Goal: Check status: Check status

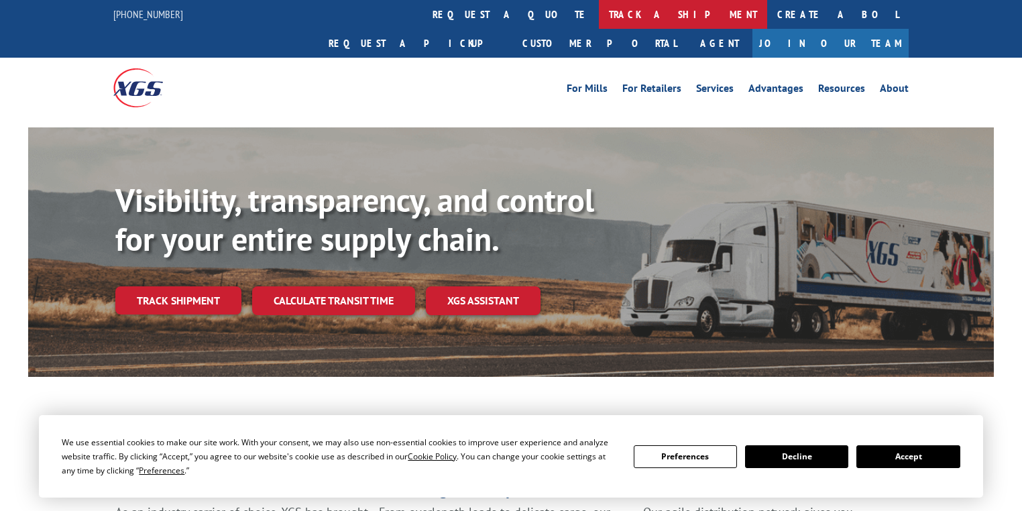
click at [599, 12] on link "track a shipment" at bounding box center [683, 14] width 168 height 29
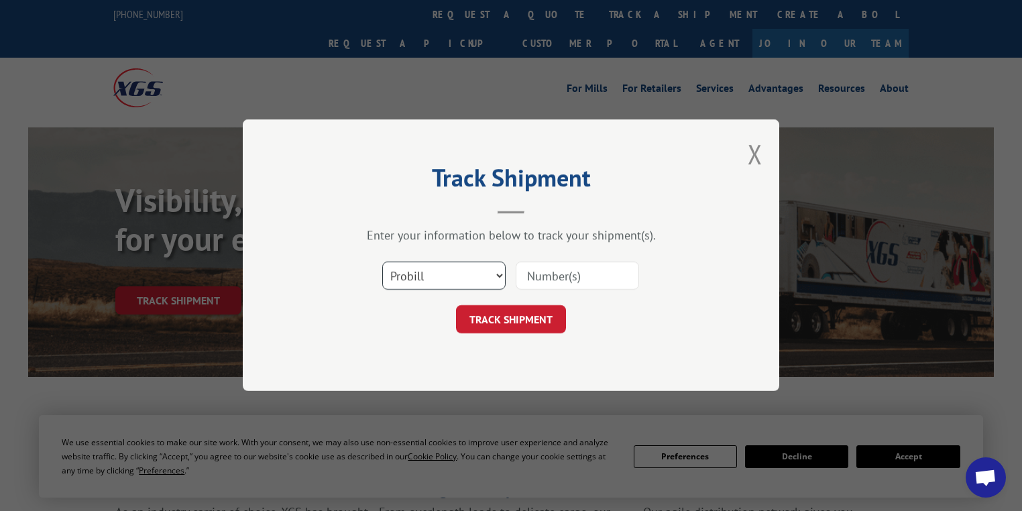
drag, startPoint x: 451, startPoint y: 275, endPoint x: 447, endPoint y: 284, distance: 9.6
click at [451, 275] on select "Select category... Probill BOL PO" at bounding box center [443, 276] width 123 height 28
select select "po"
click at [382, 262] on select "Select category... Probill BOL PO" at bounding box center [443, 276] width 123 height 28
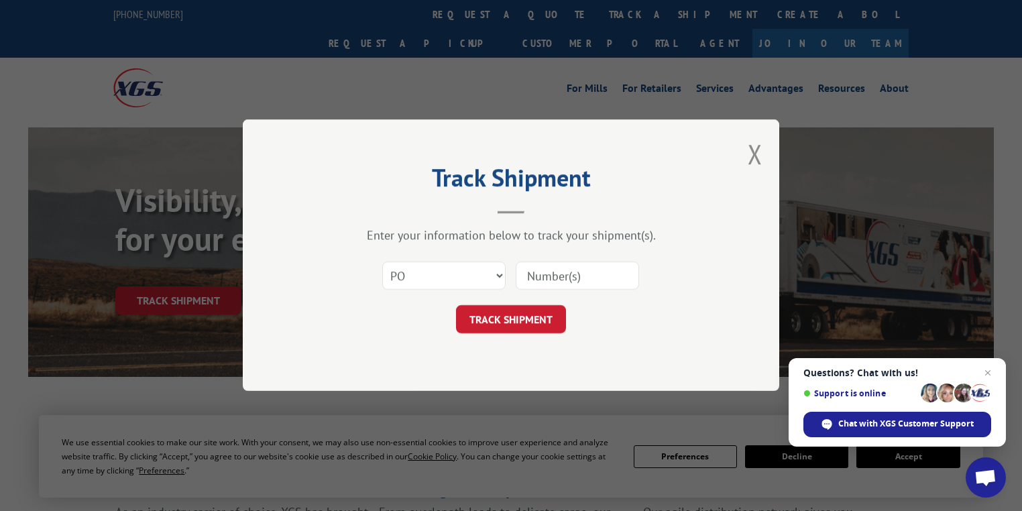
click at [539, 275] on input at bounding box center [577, 276] width 123 height 28
paste input "72533458"
type input "72533458"
click at [523, 311] on button "TRACK SHIPMENT" at bounding box center [511, 320] width 110 height 28
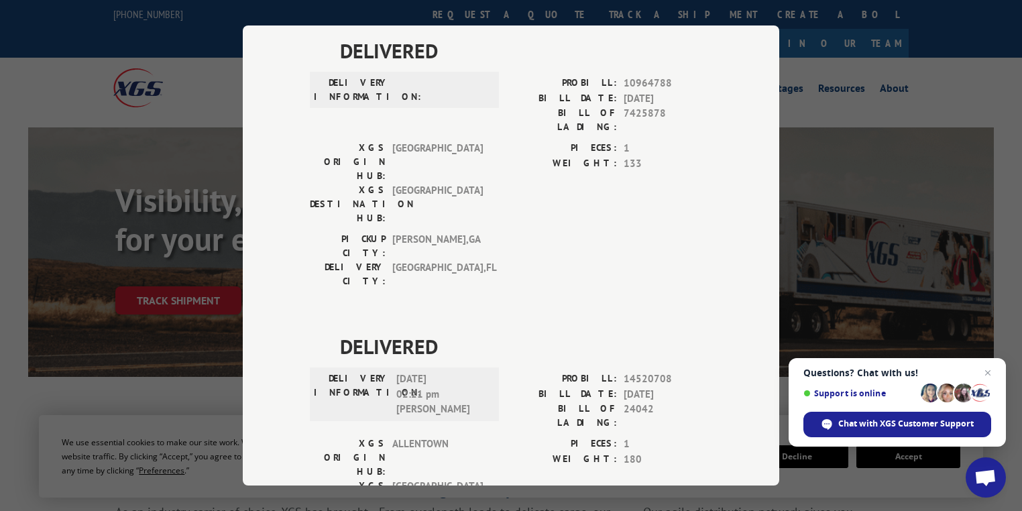
scroll to position [32, 0]
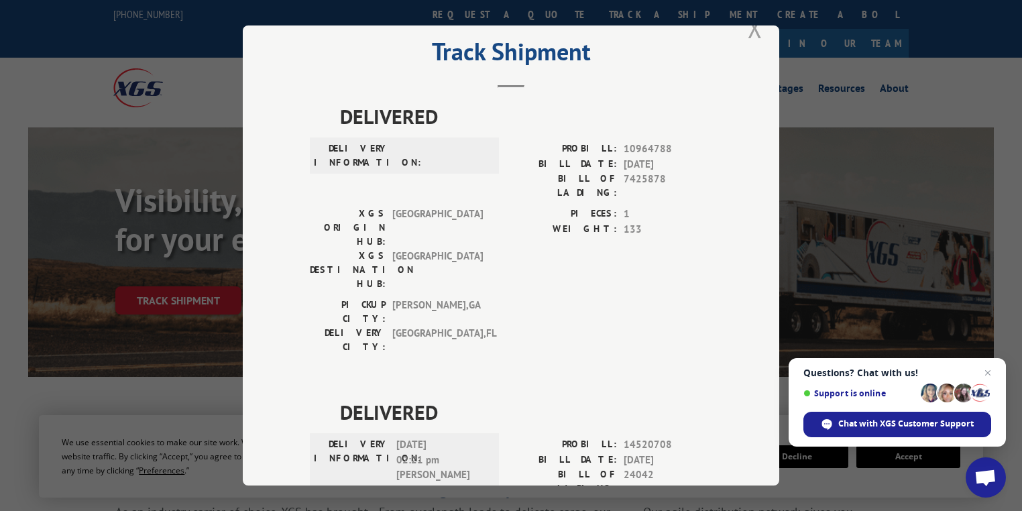
click at [753, 32] on button "Close modal" at bounding box center [755, 28] width 15 height 36
